Goal: Find specific page/section: Locate a particular part of the current website

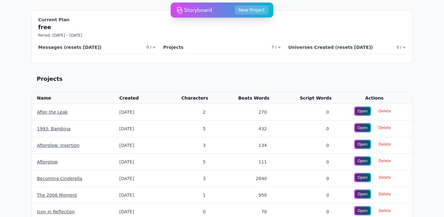
click at [199, 11] on img at bounding box center [194, 10] width 35 height 13
click at [206, 9] on img at bounding box center [194, 10] width 35 height 13
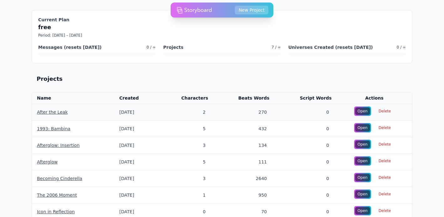
click at [52, 116] on td "After the Leak" at bounding box center [73, 112] width 82 height 17
click at [53, 111] on link "After the Leak" at bounding box center [52, 111] width 31 height 5
